Goal: Check status: Check status

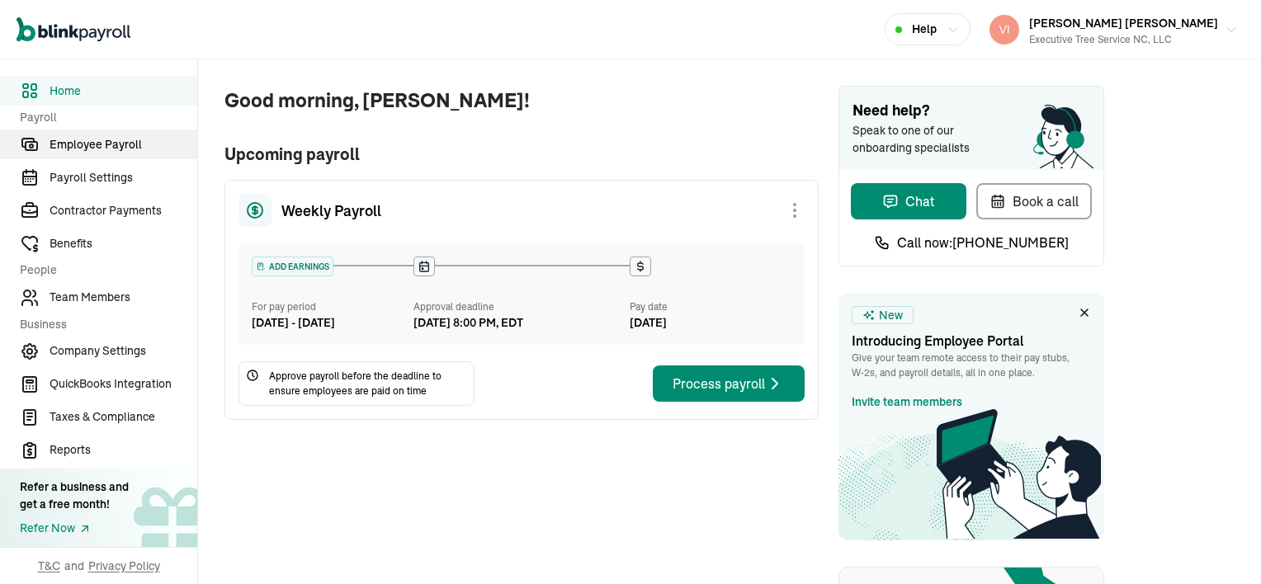
click at [87, 140] on span "Employee Payroll" at bounding box center [124, 144] width 148 height 17
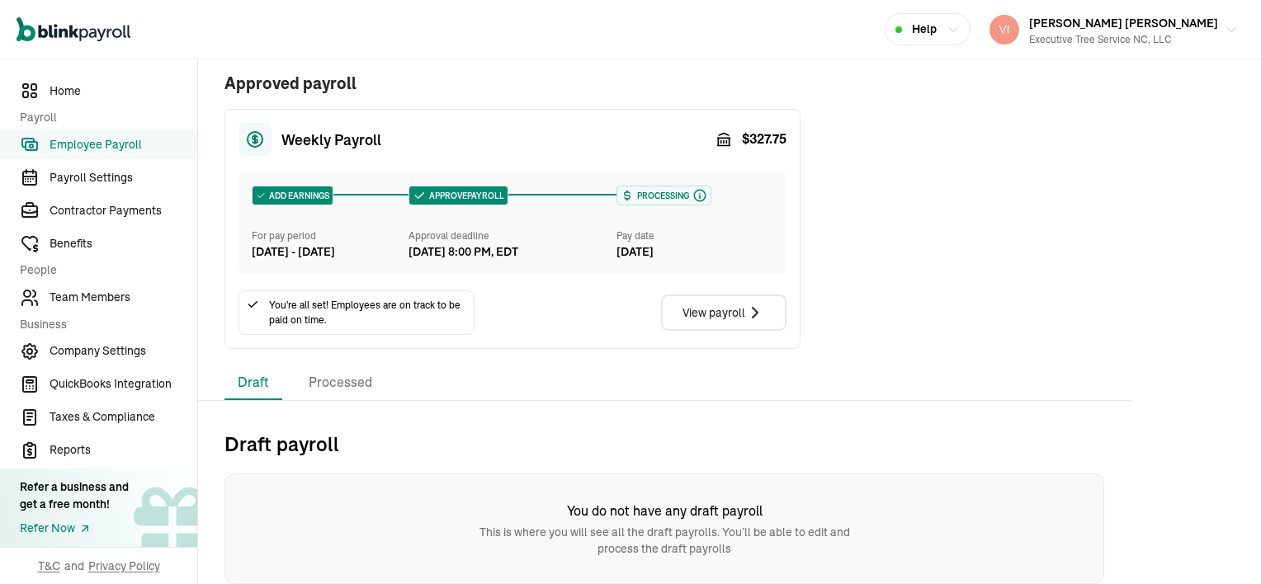
scroll to position [364, 0]
click at [355, 387] on li "Processed" at bounding box center [340, 383] width 90 height 35
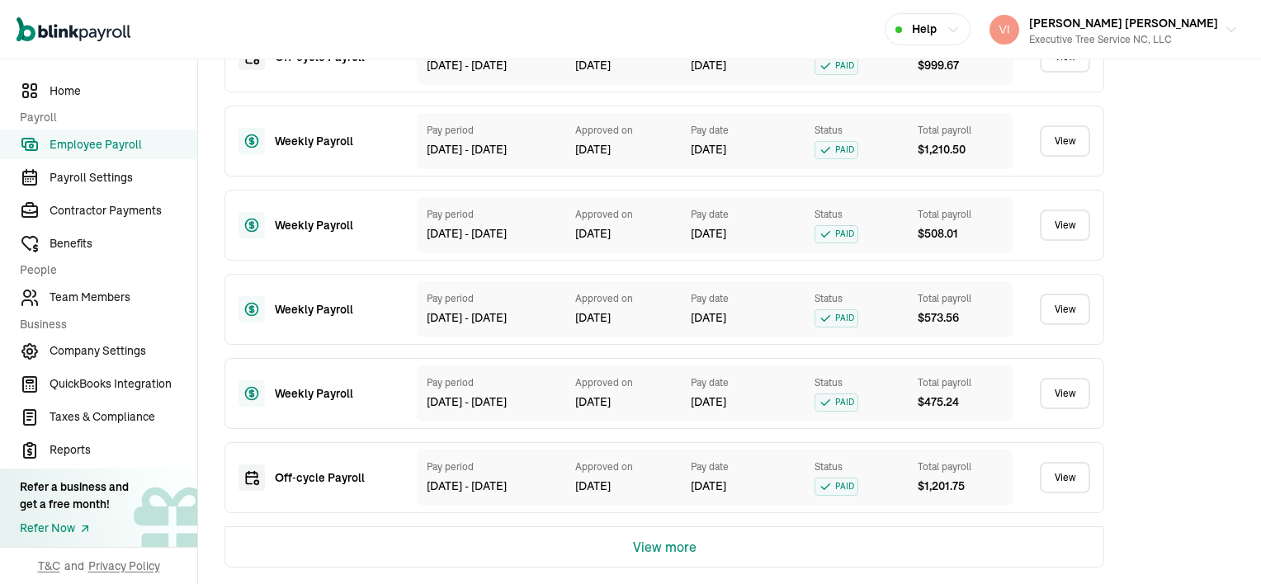
scroll to position [1156, 0]
click at [691, 545] on button "View more" at bounding box center [665, 547] width 64 height 40
click at [1066, 482] on link "View" at bounding box center [1065, 477] width 50 height 31
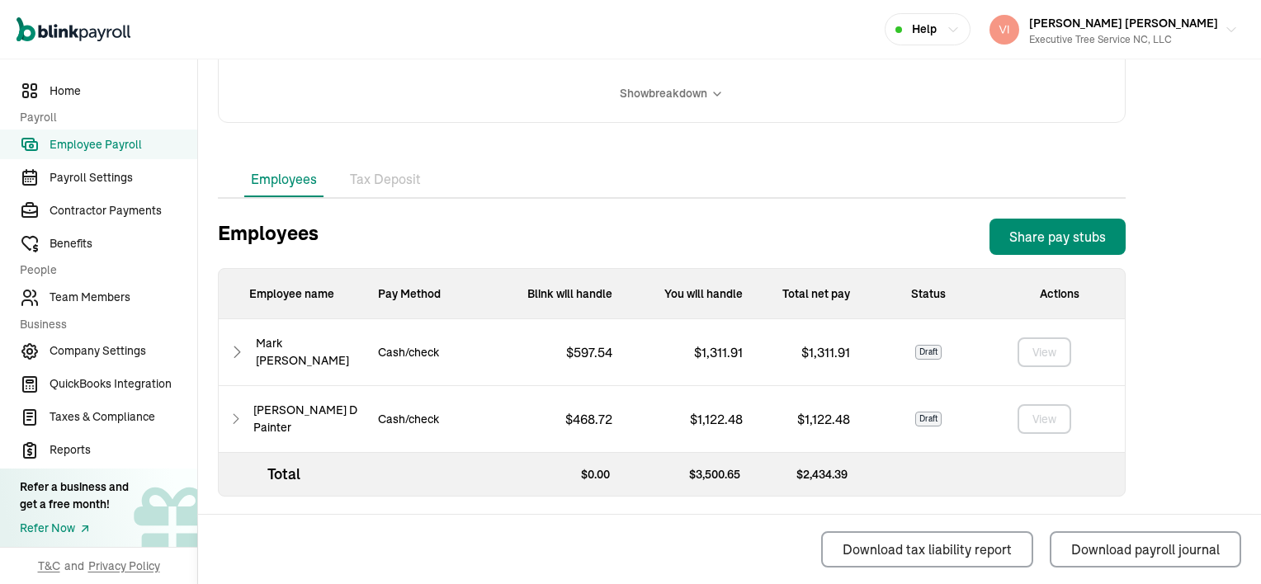
scroll to position [427, 0]
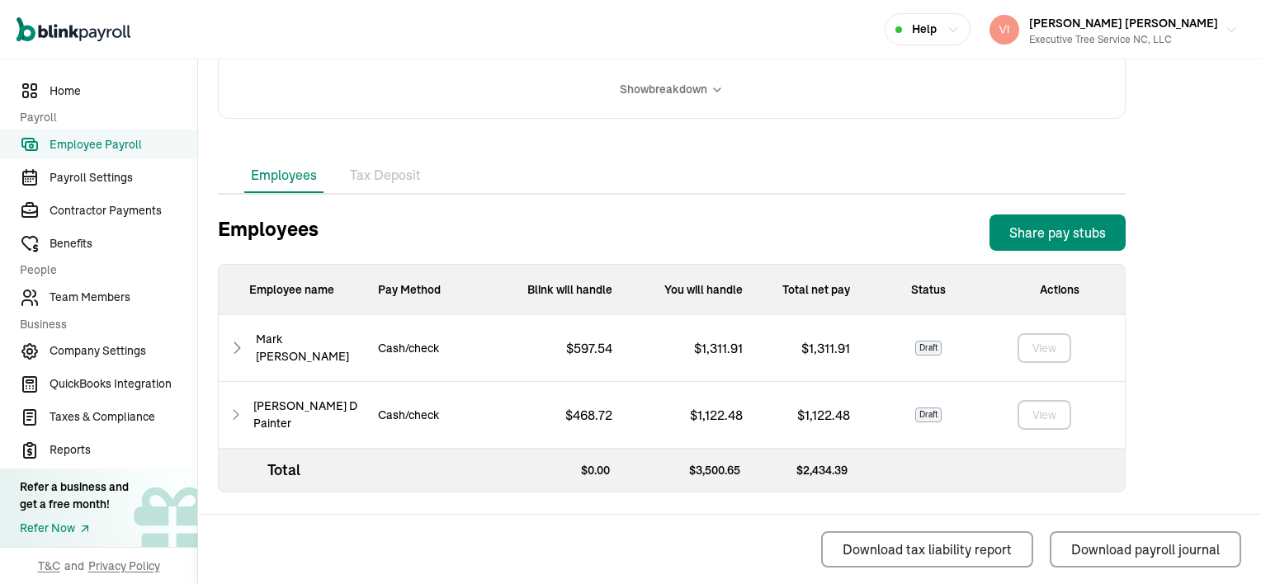
click at [238, 346] on icon at bounding box center [237, 348] width 17 height 20
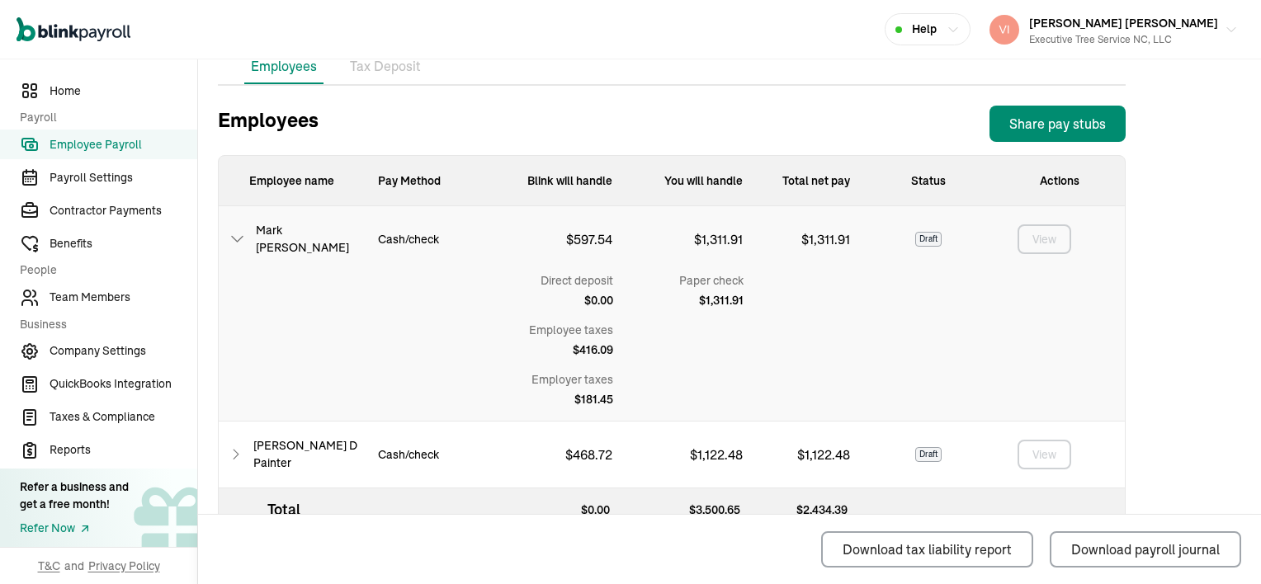
scroll to position [575, 0]
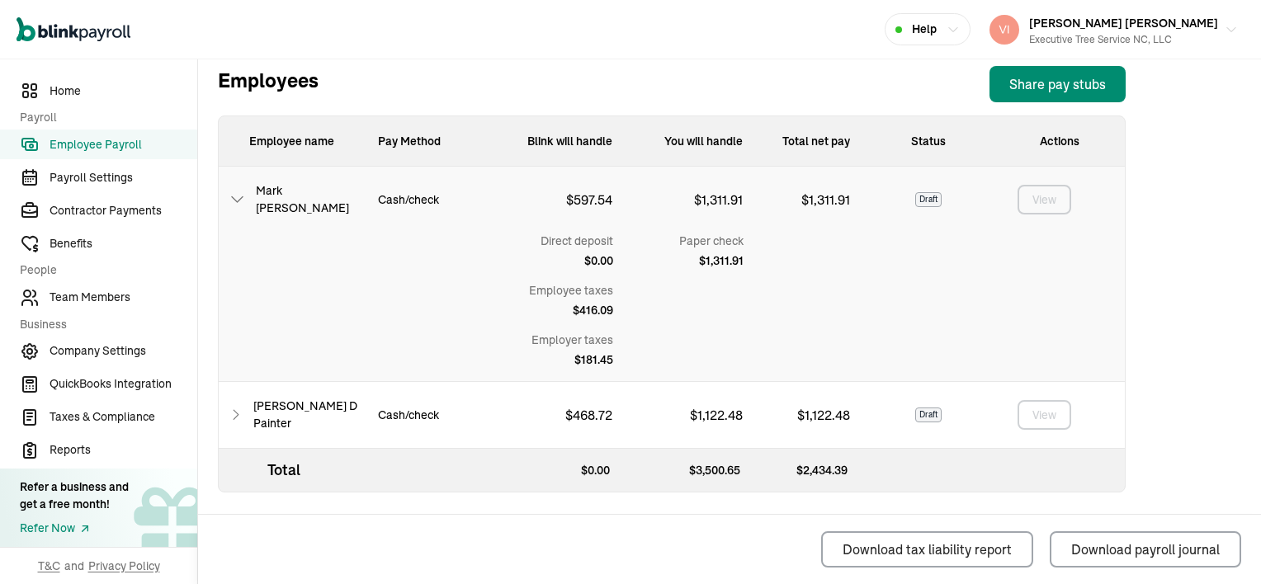
click at [240, 415] on icon at bounding box center [236, 415] width 15 height 20
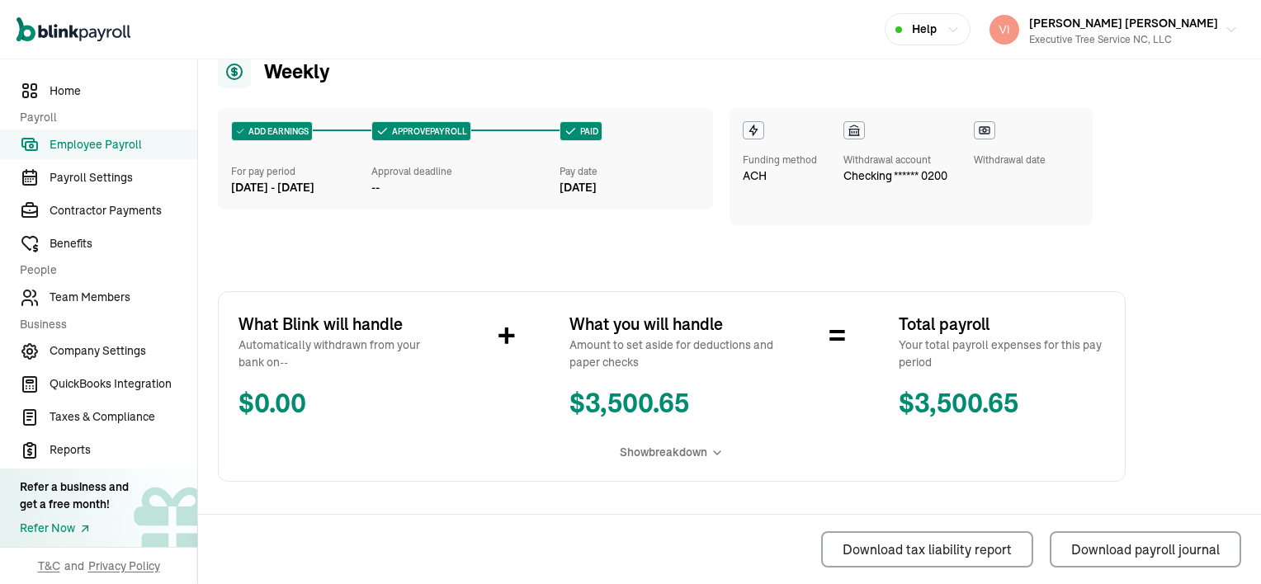
scroll to position [0, 0]
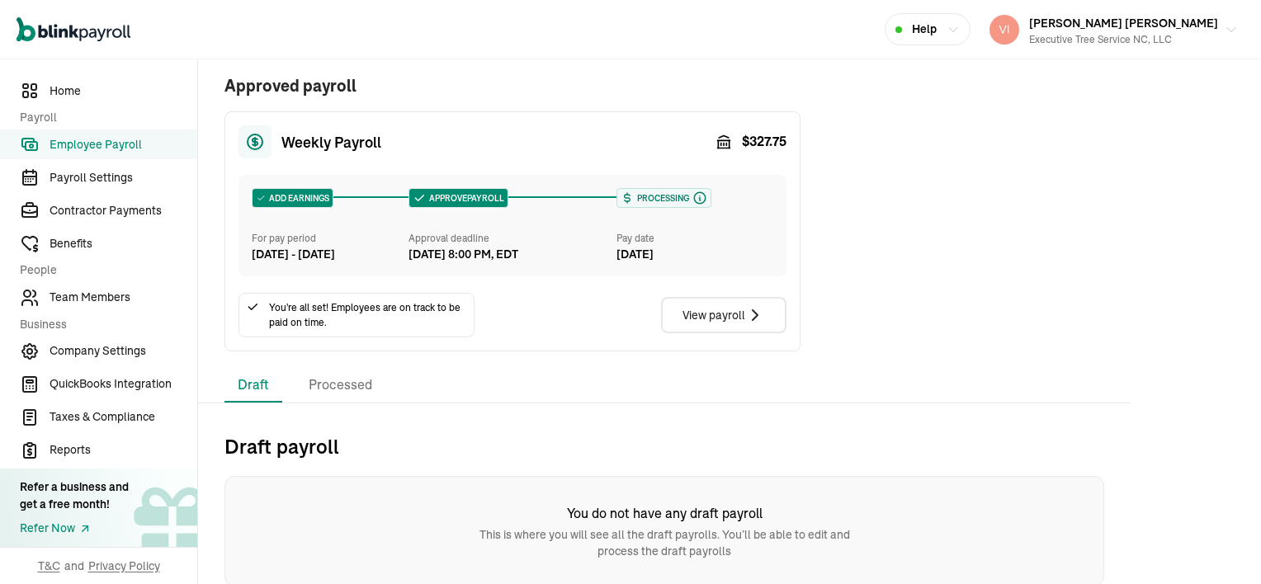
scroll to position [364, 0]
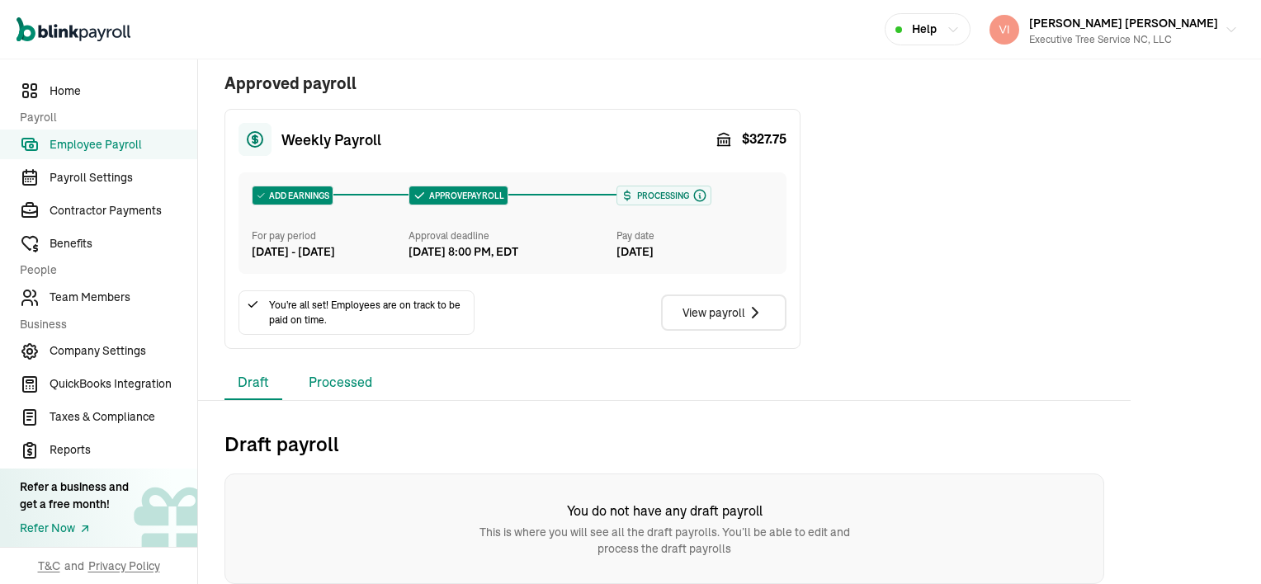
click at [348, 386] on li "Processed" at bounding box center [340, 383] width 90 height 35
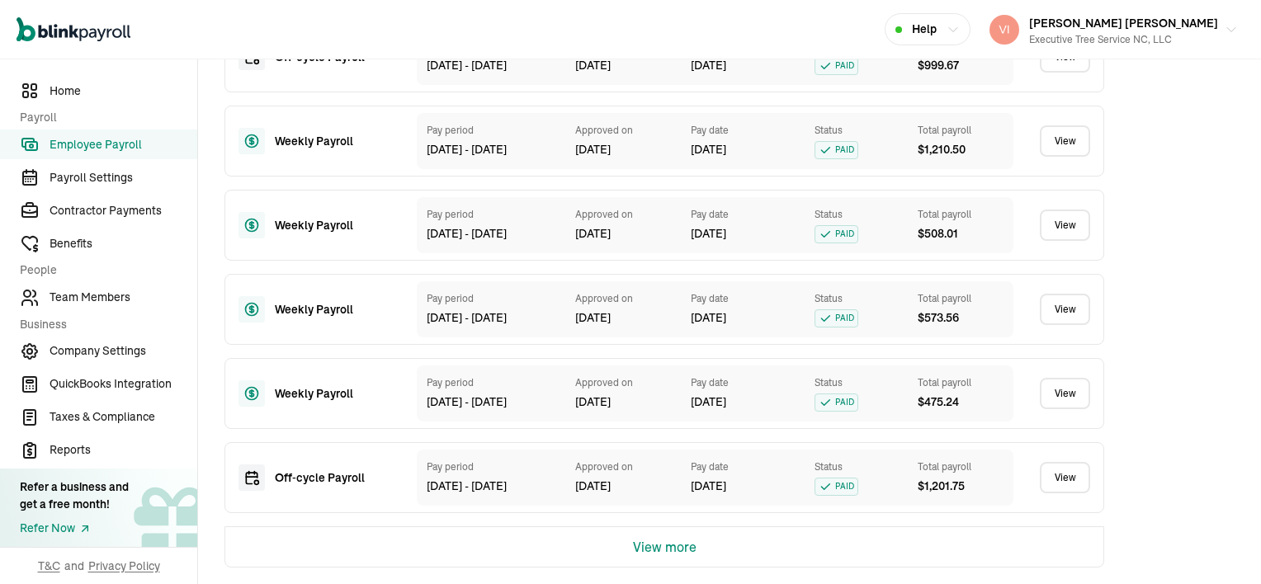
scroll to position [1156, 0]
click at [680, 550] on button "View more" at bounding box center [665, 547] width 64 height 40
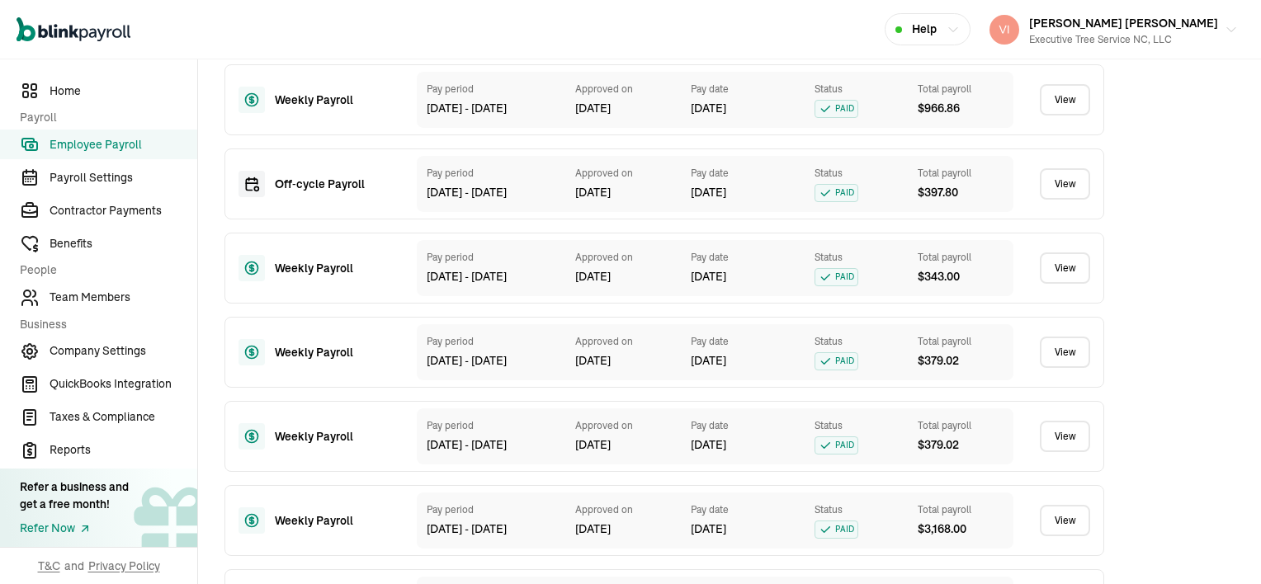
scroll to position [1875, 0]
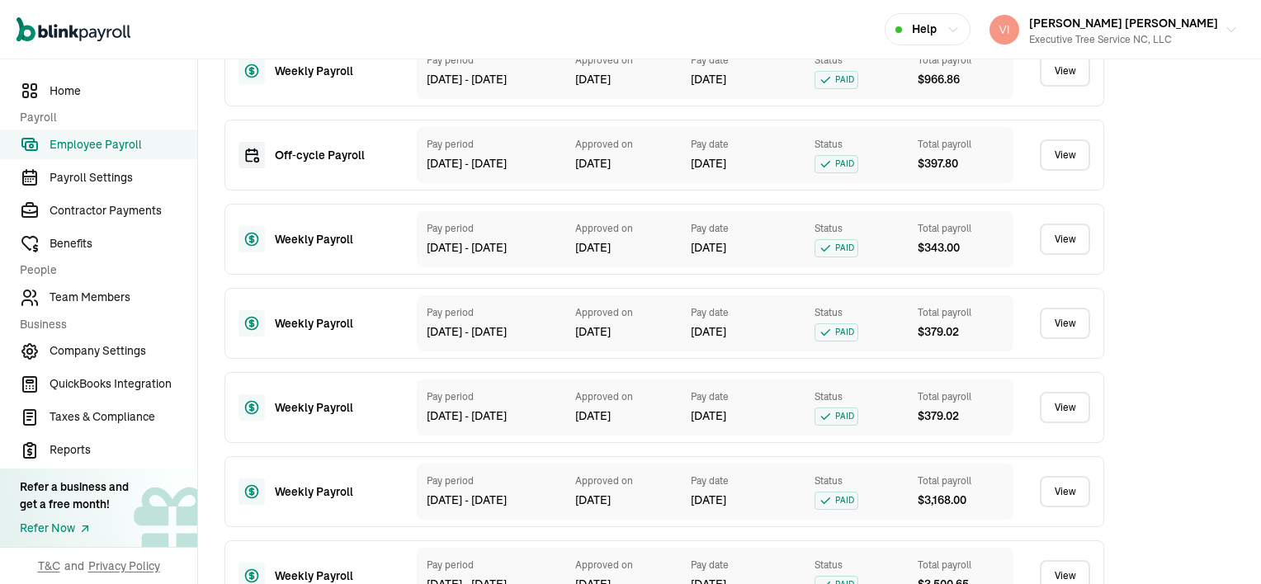
click at [1079, 255] on link "View" at bounding box center [1065, 239] width 50 height 31
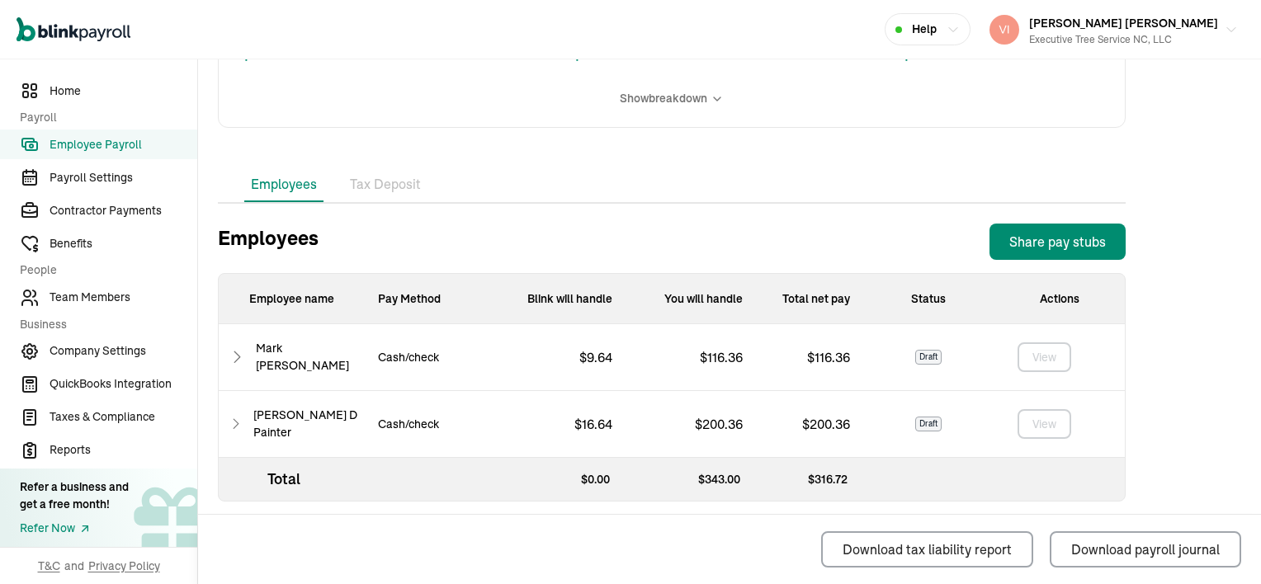
scroll to position [427, 0]
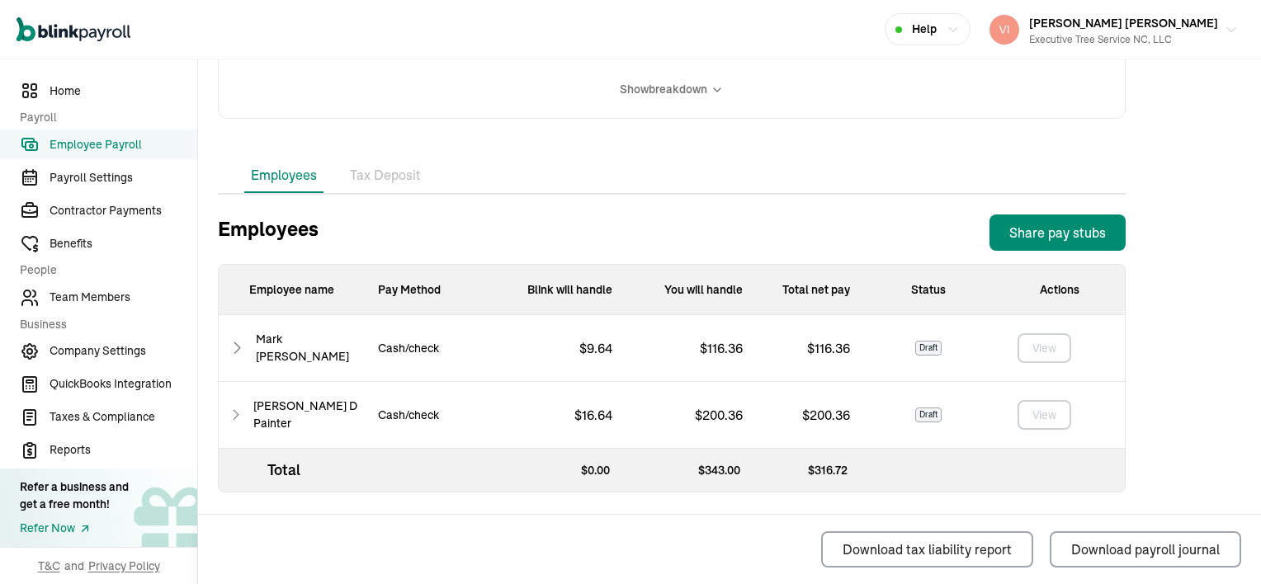
click at [385, 179] on li "Tax Deposit" at bounding box center [385, 175] width 84 height 35
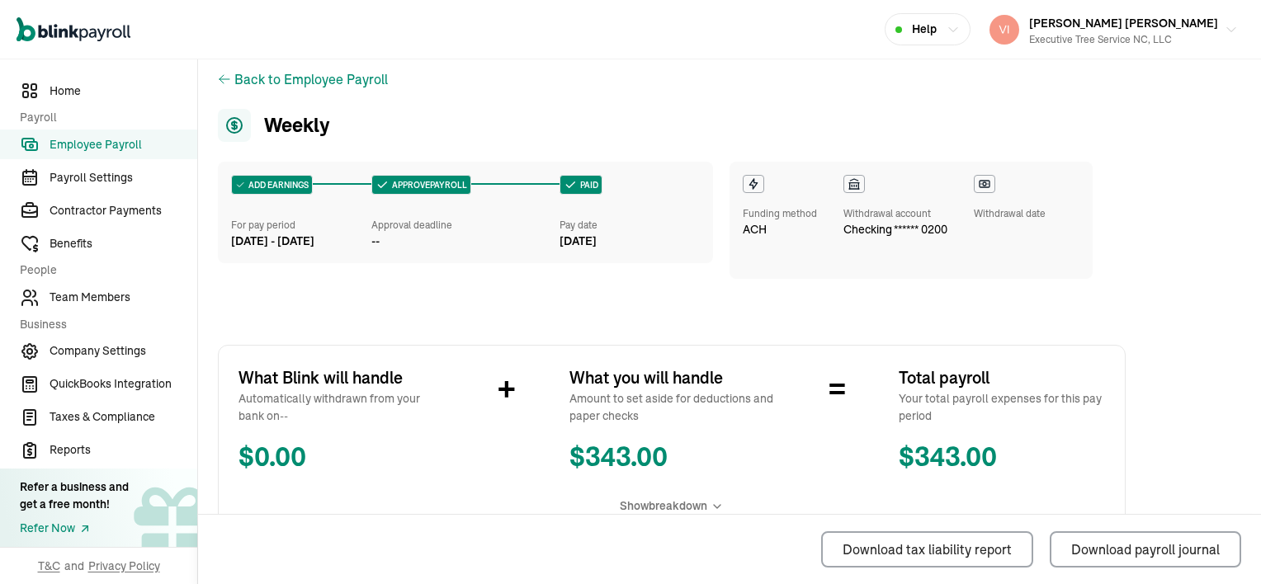
scroll to position [0, 0]
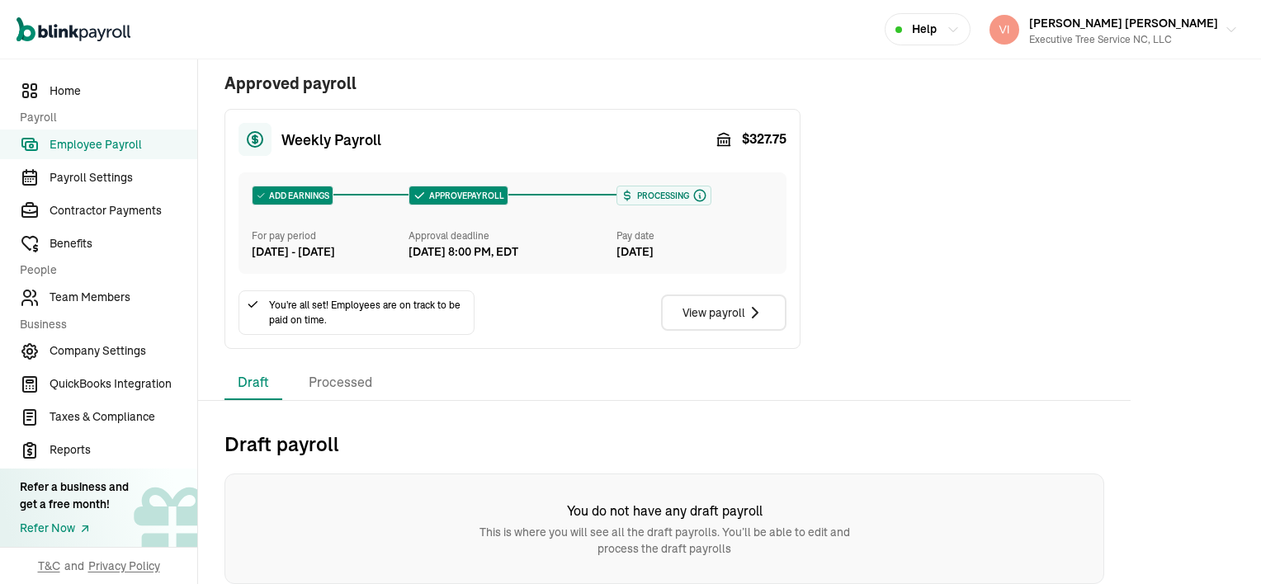
scroll to position [364, 0]
click at [352, 385] on li "Processed" at bounding box center [340, 383] width 90 height 35
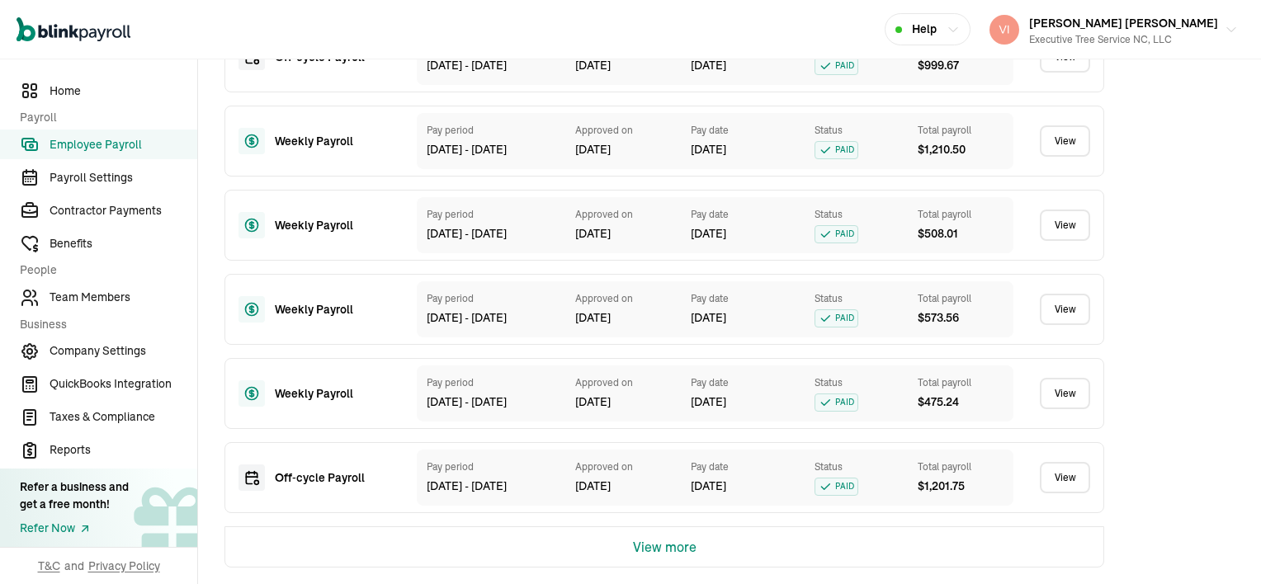
scroll to position [1156, 0]
click at [677, 547] on button "View more" at bounding box center [665, 547] width 64 height 40
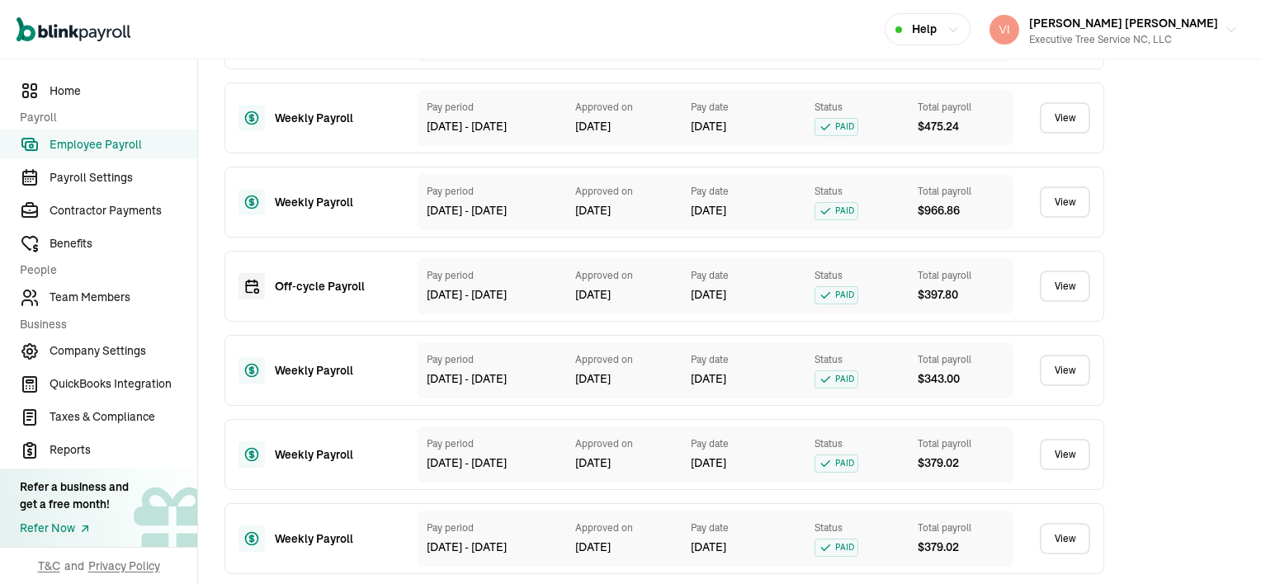
scroll to position [1826, 0]
click at [1069, 388] on link "View" at bounding box center [1065, 371] width 50 height 31
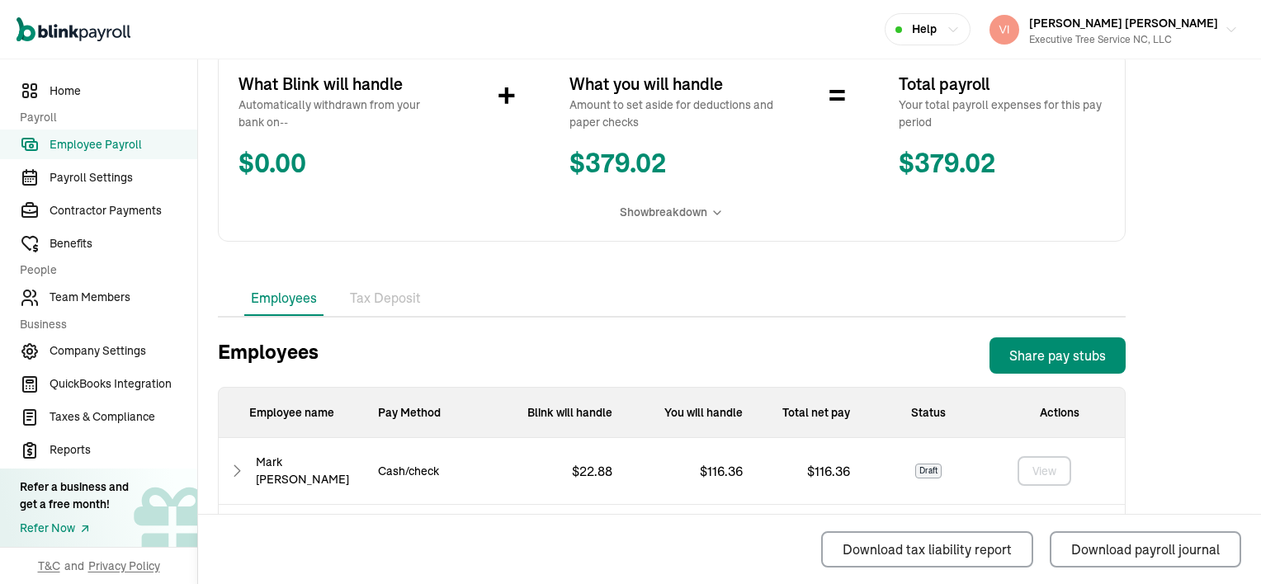
scroll to position [413, 0]
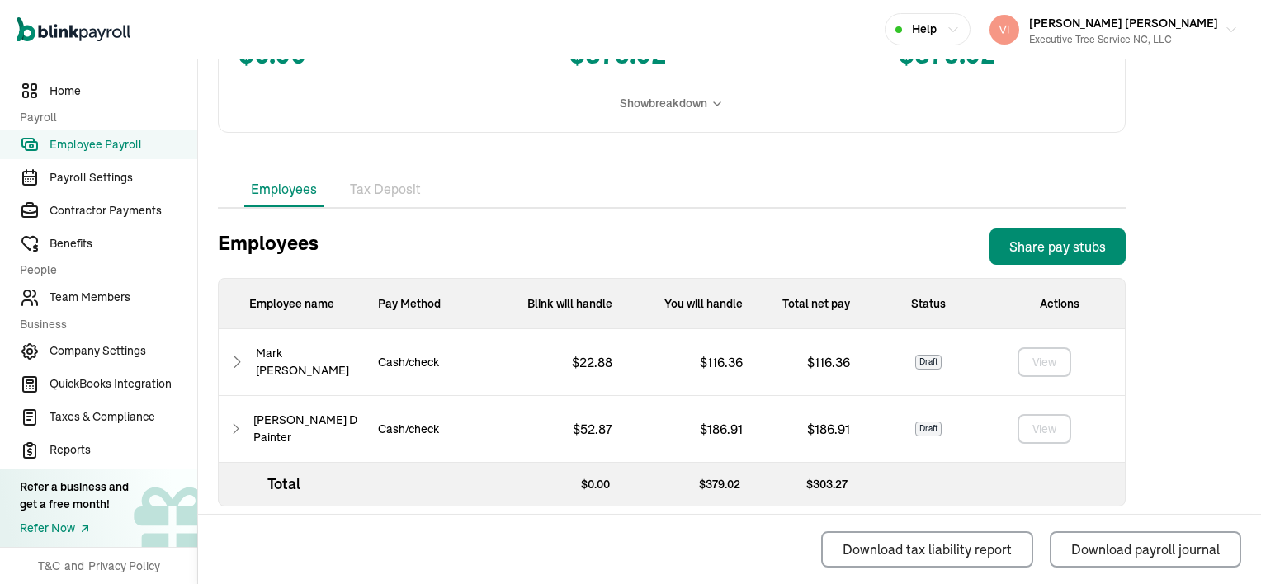
click at [389, 190] on li "Tax Deposit" at bounding box center [385, 189] width 84 height 35
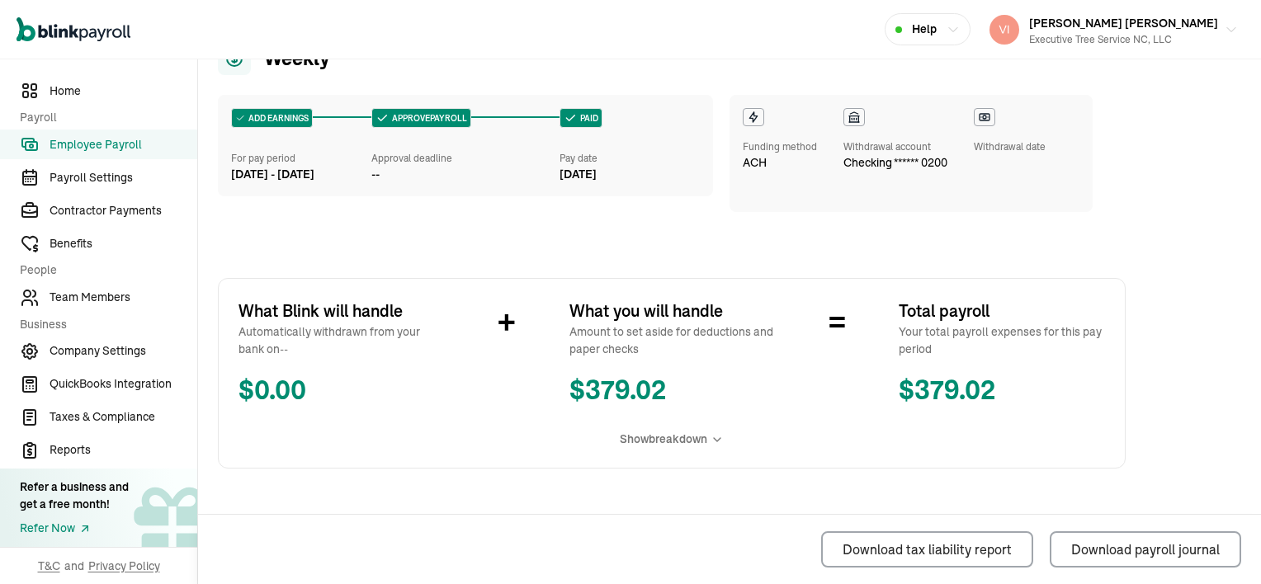
scroll to position [0, 0]
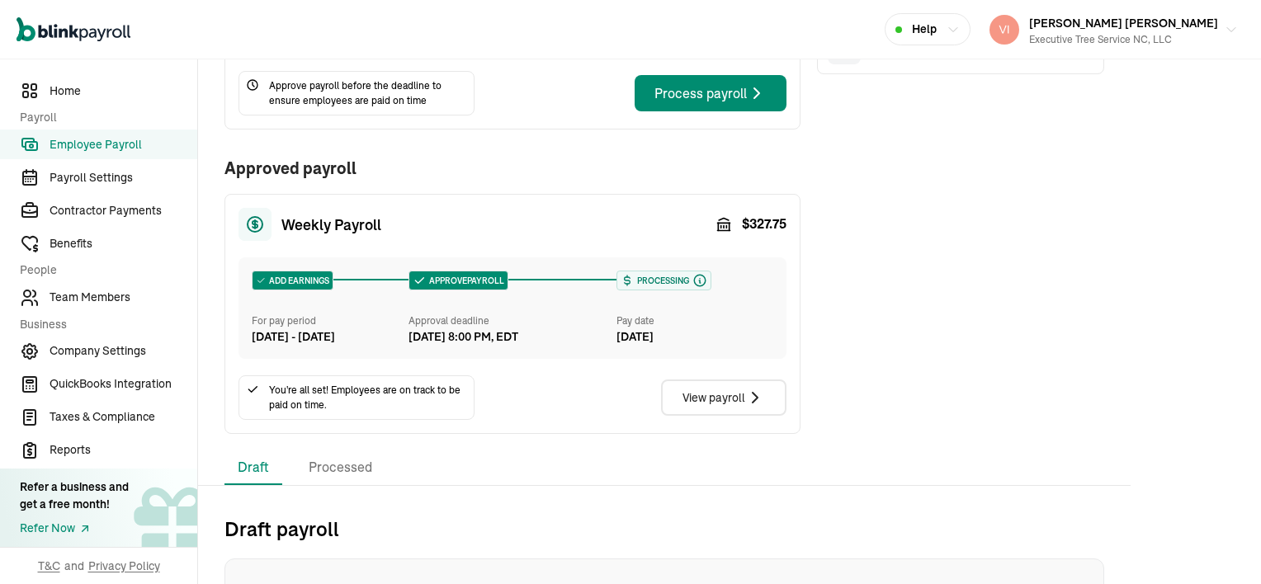
scroll to position [330, 0]
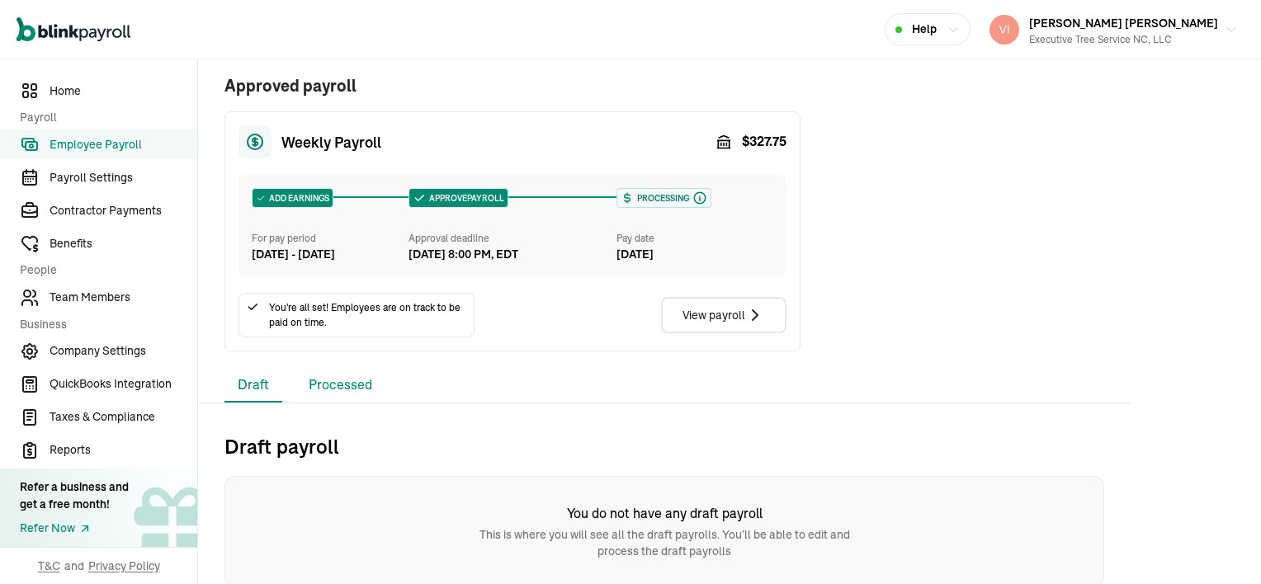
click at [352, 403] on li "Processed" at bounding box center [340, 385] width 90 height 35
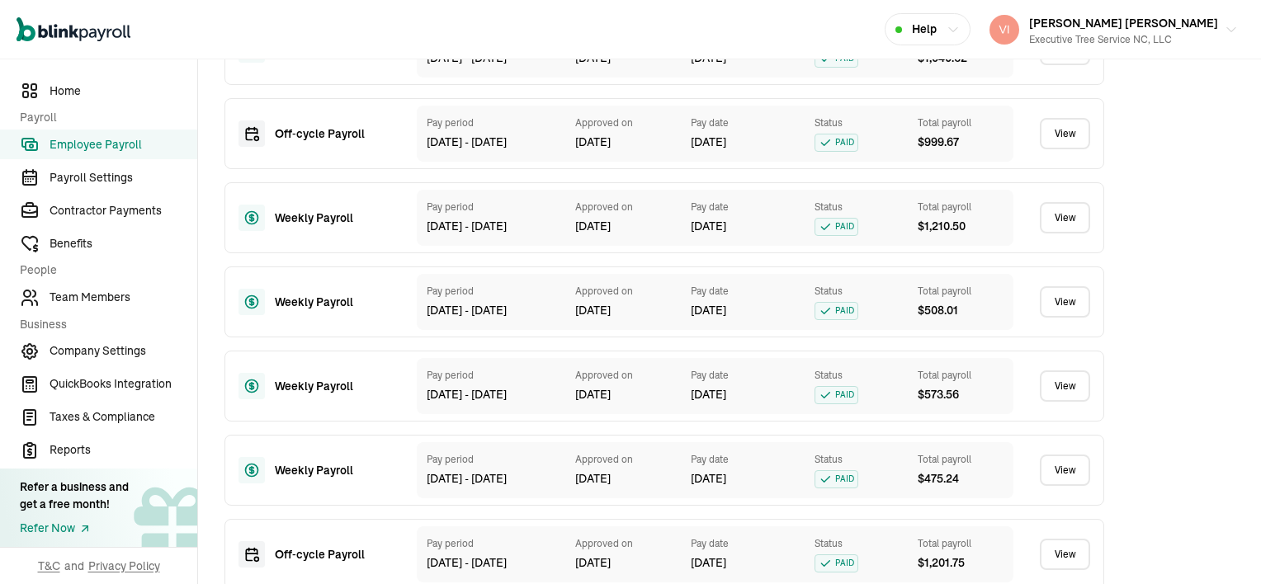
scroll to position [1155, 0]
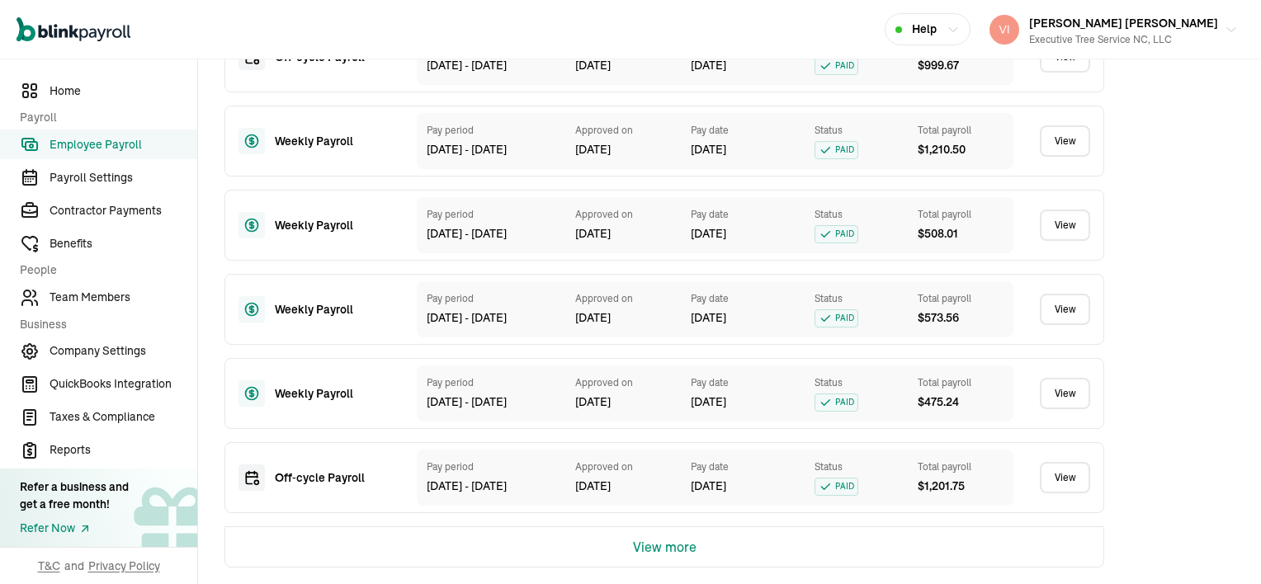
click at [676, 555] on button "View more" at bounding box center [665, 547] width 64 height 40
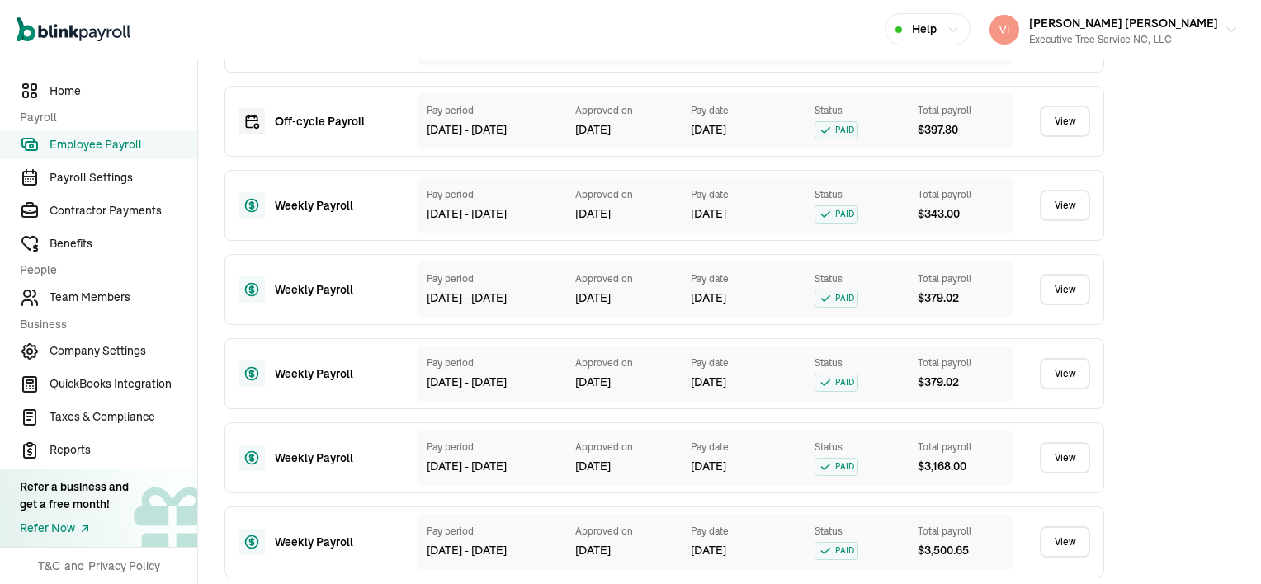
scroll to position [1991, 0]
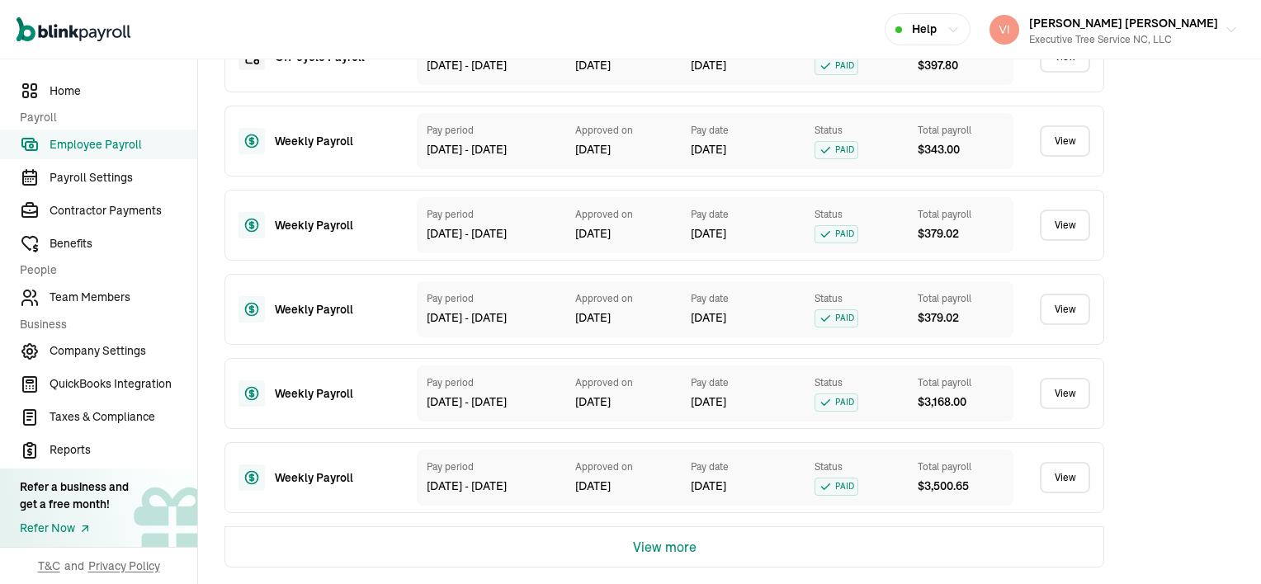
click at [1060, 479] on link "View" at bounding box center [1065, 477] width 50 height 31
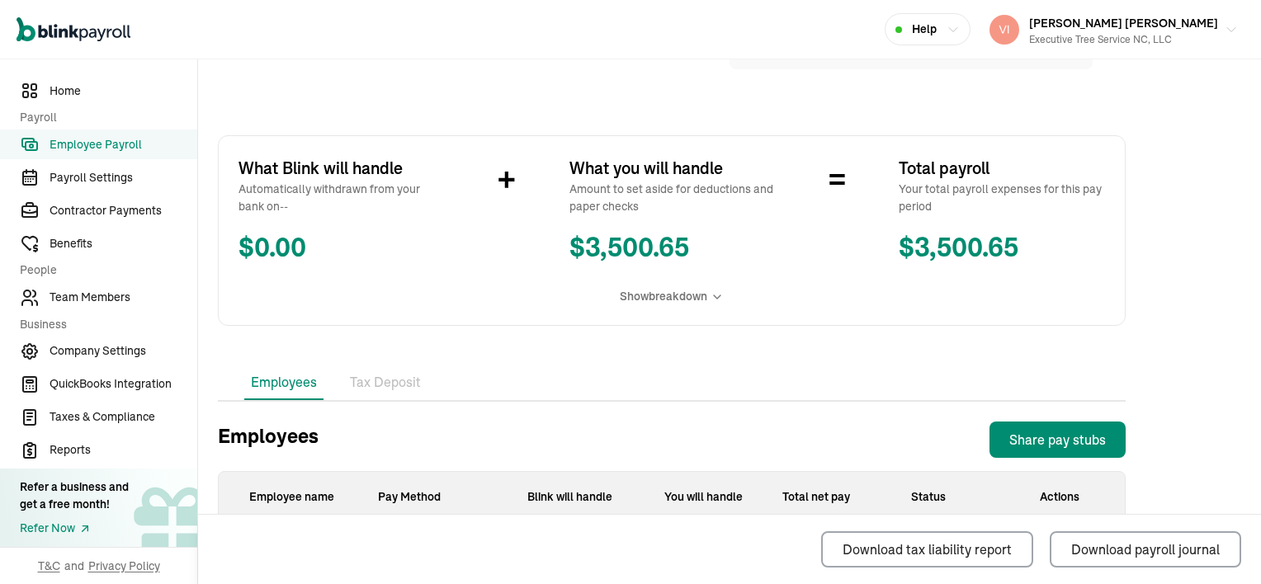
scroll to position [413, 0]
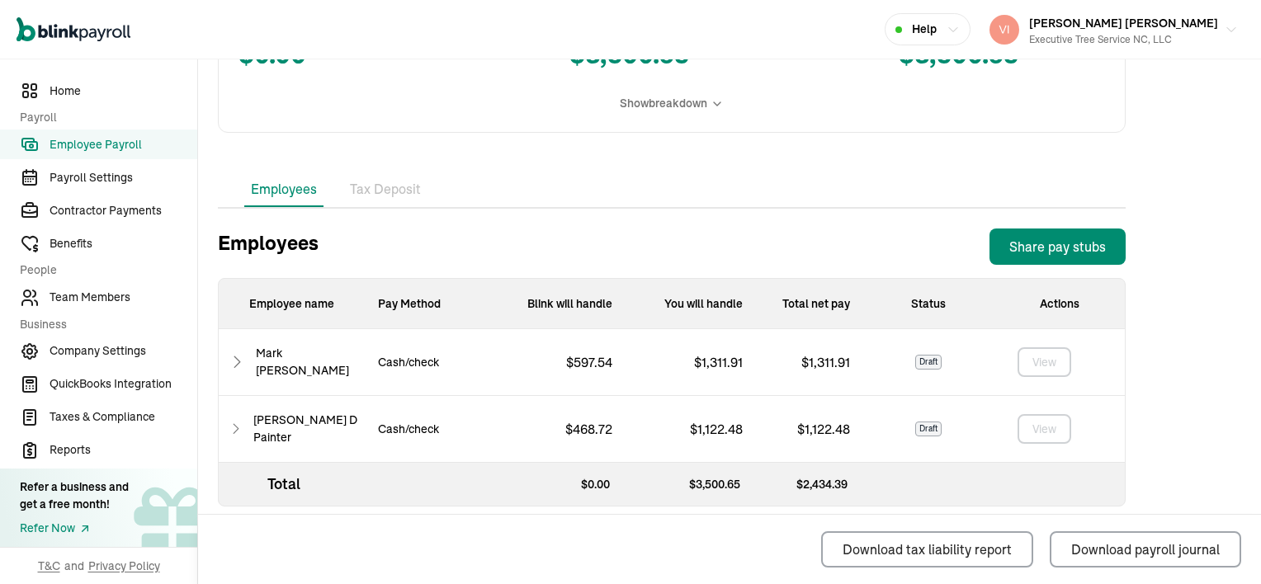
click at [373, 195] on li "Tax Deposit" at bounding box center [385, 189] width 84 height 35
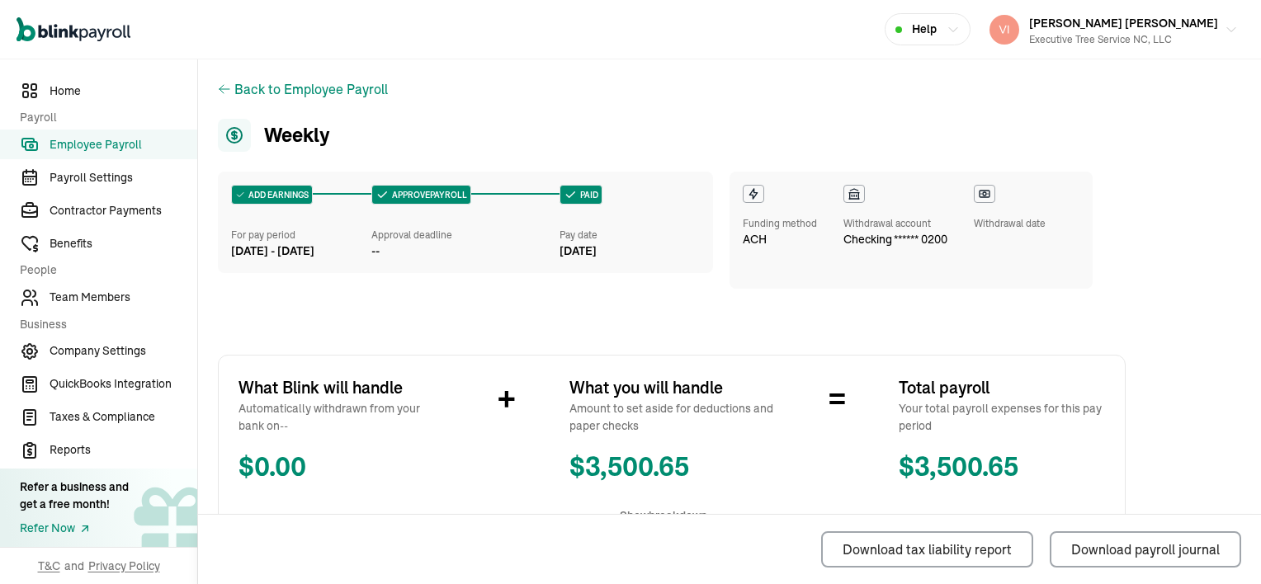
scroll to position [0, 0]
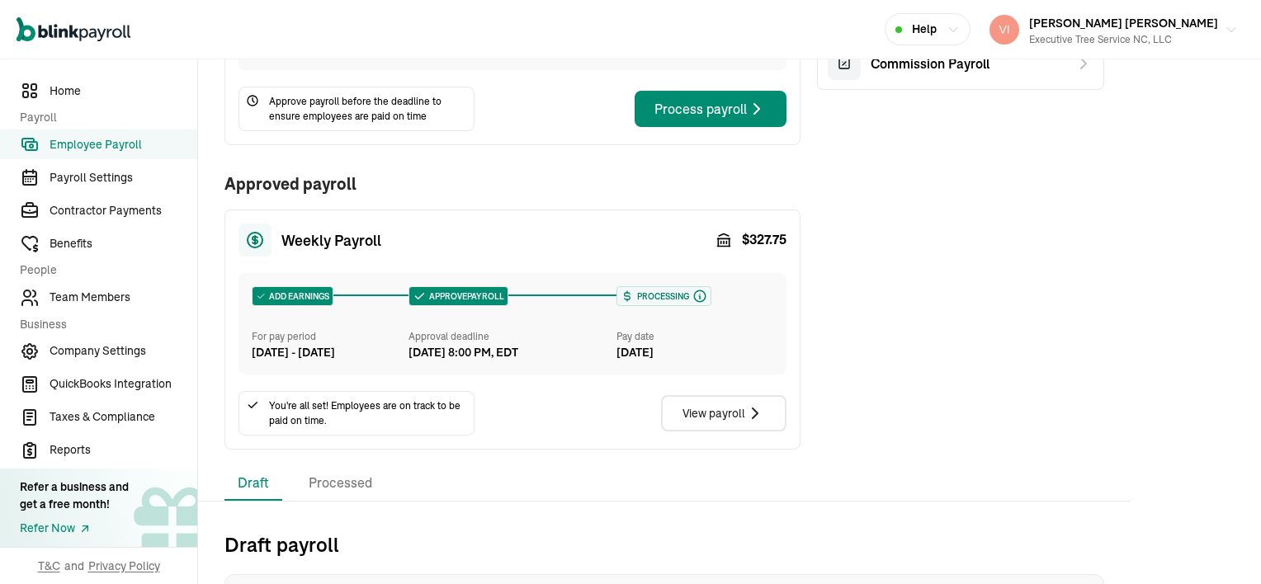
scroll to position [248, 0]
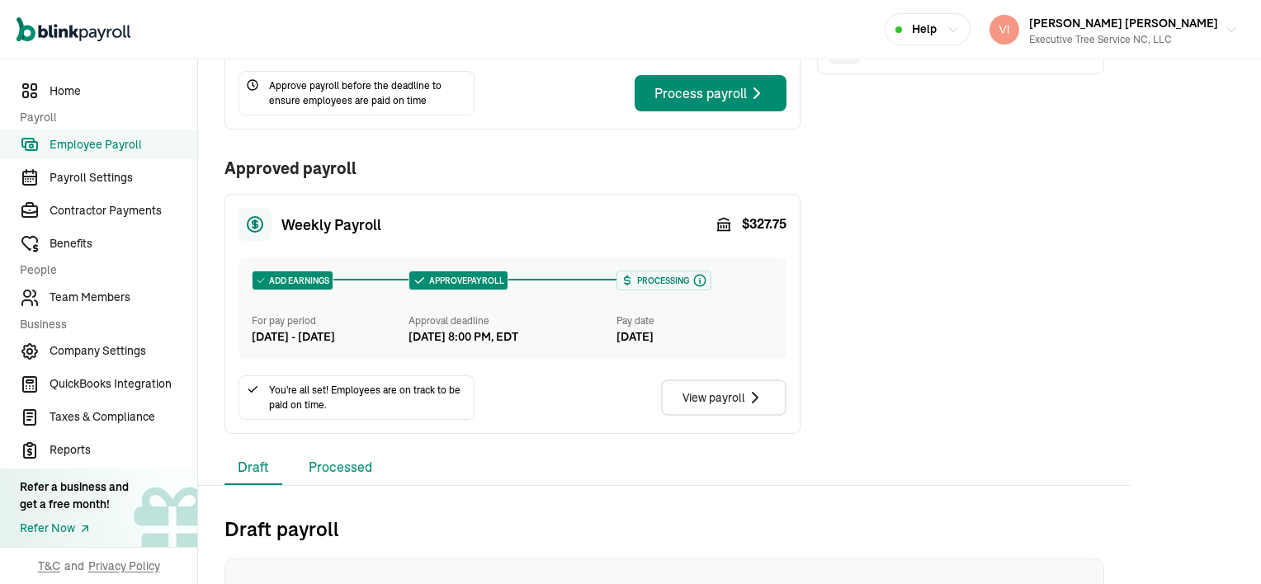
click at [342, 485] on li "Processed" at bounding box center [340, 468] width 90 height 35
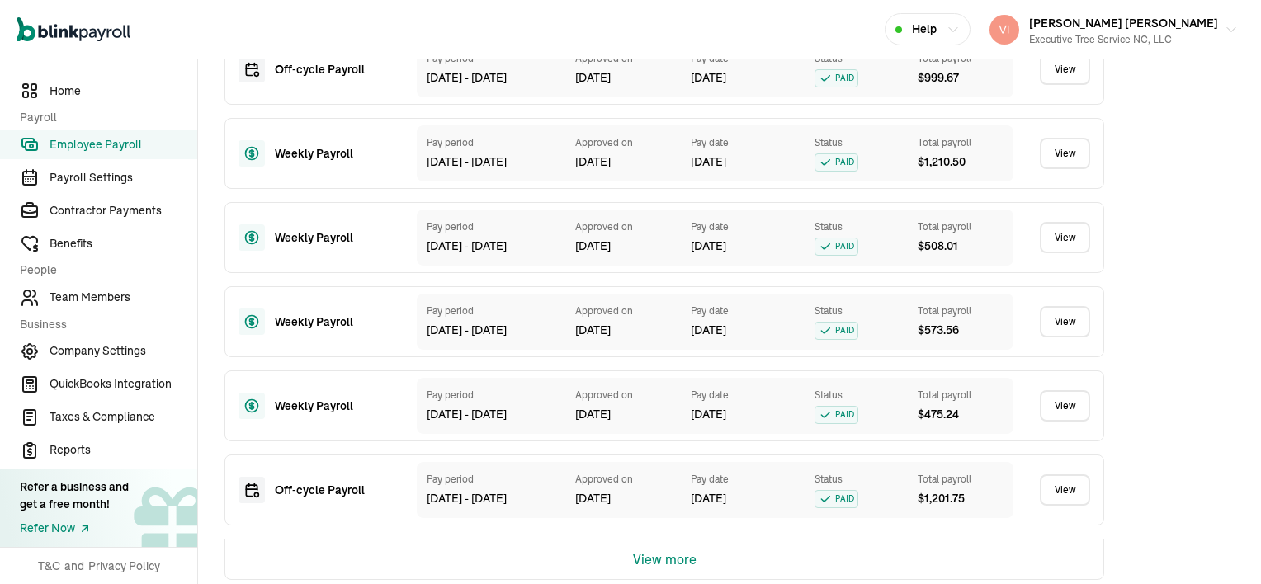
scroll to position [1155, 0]
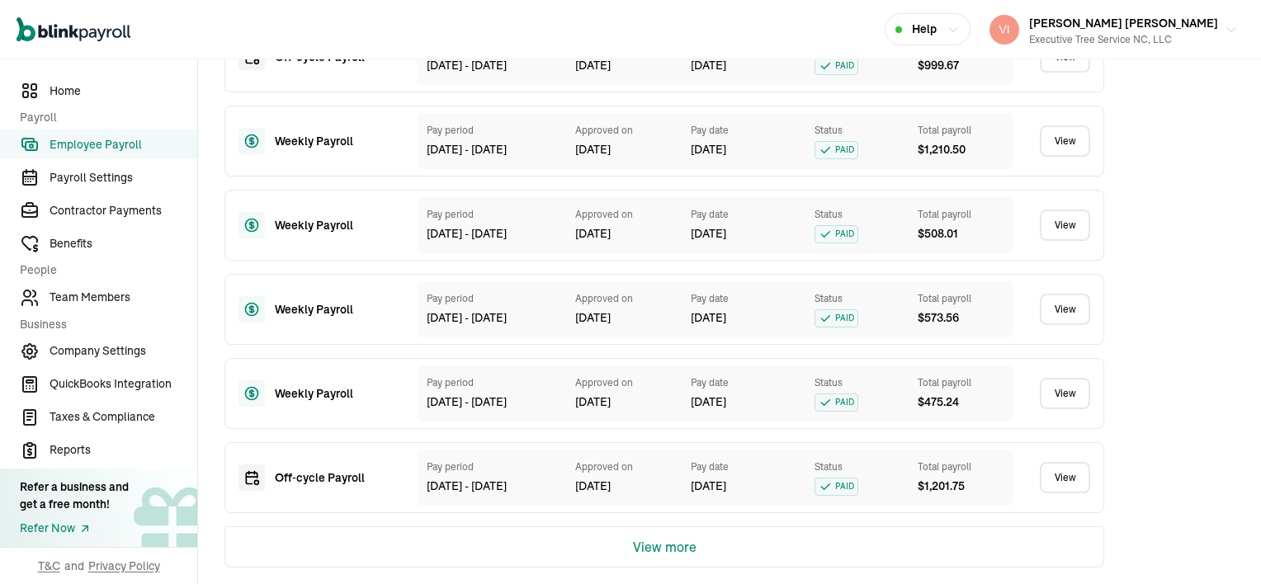
click at [685, 551] on button "View more" at bounding box center [665, 547] width 64 height 40
click at [1064, 396] on link "View" at bounding box center [1065, 393] width 50 height 31
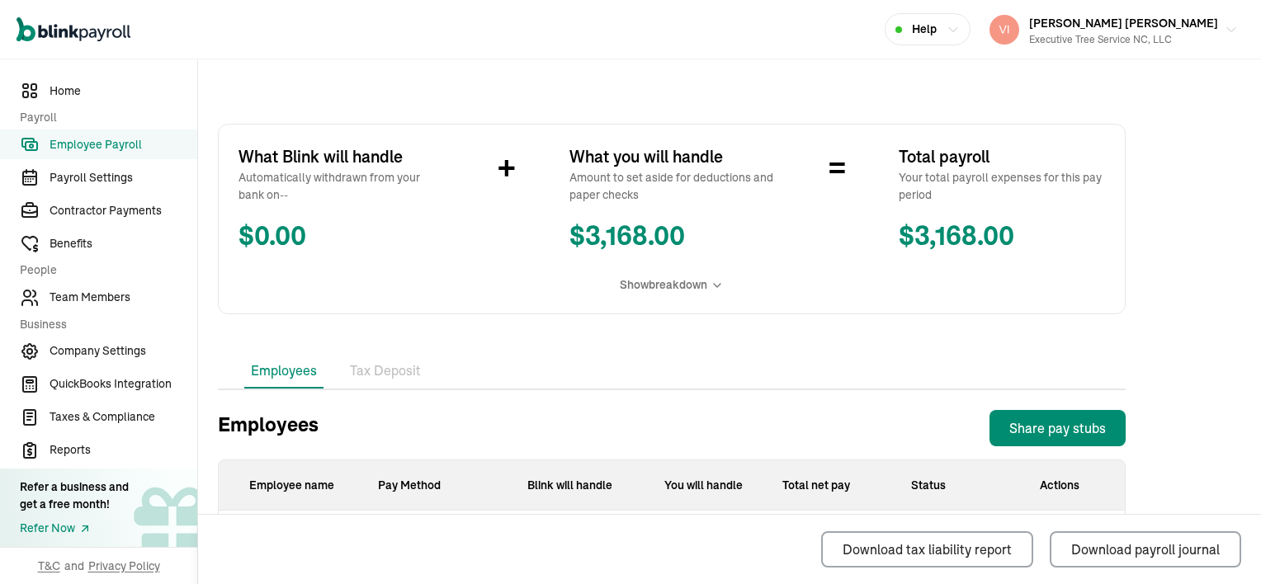
scroll to position [248, 0]
